Goal: Task Accomplishment & Management: Complete application form

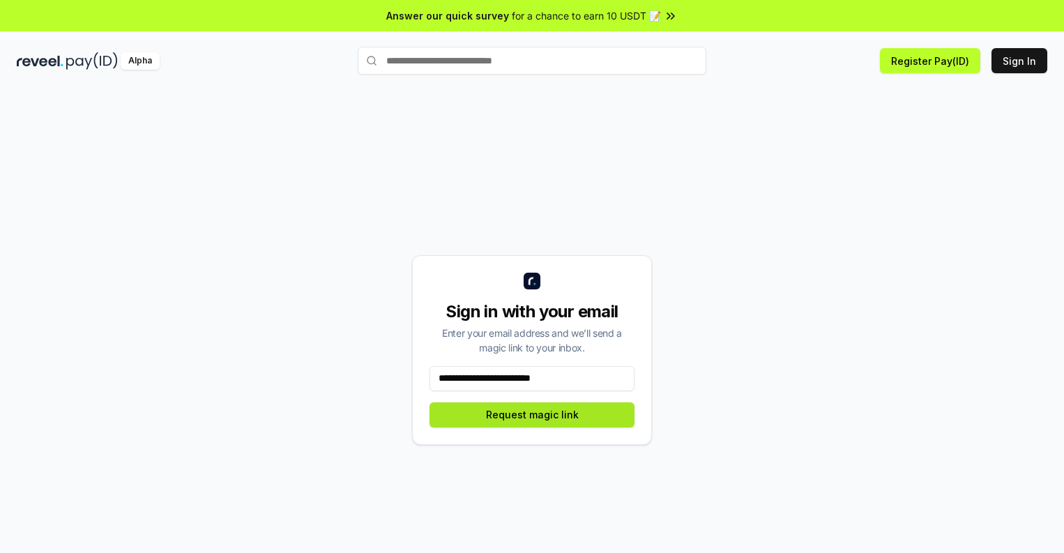
type input "**********"
click at [532, 414] on button "Request magic link" at bounding box center [531, 414] width 205 height 25
